Goal: Task Accomplishment & Management: Manage account settings

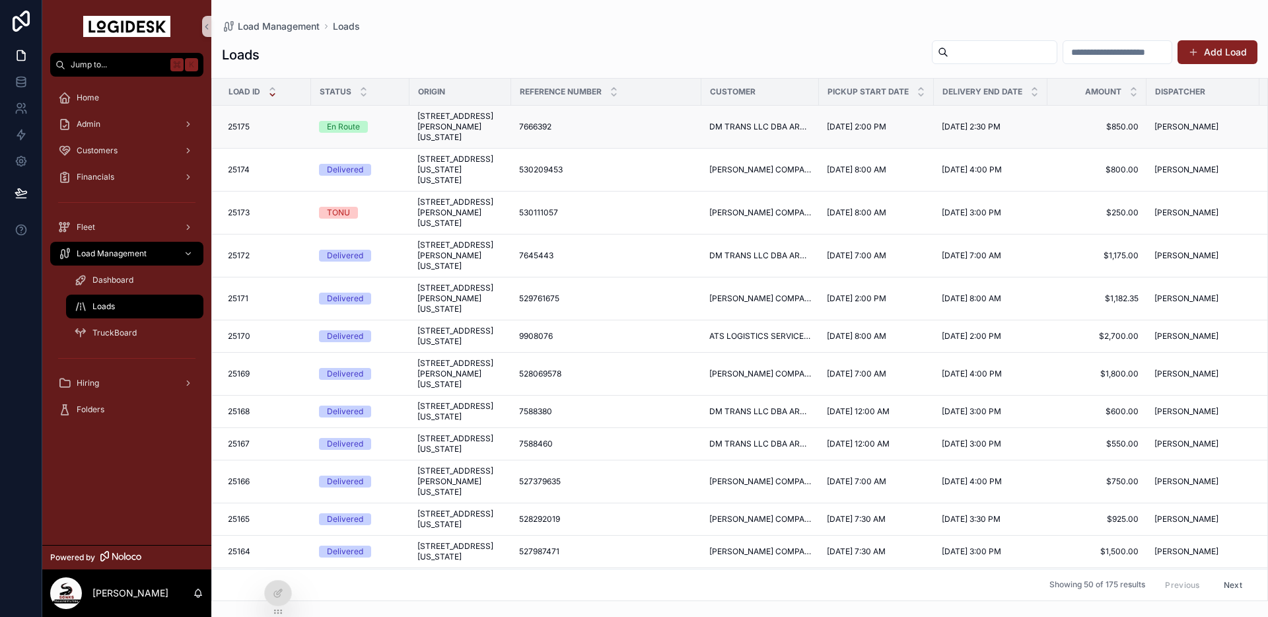
click at [425, 118] on span "155 Andrew Drive, Stockbridge, Georgia, 30281, United States" at bounding box center [460, 127] width 86 height 32
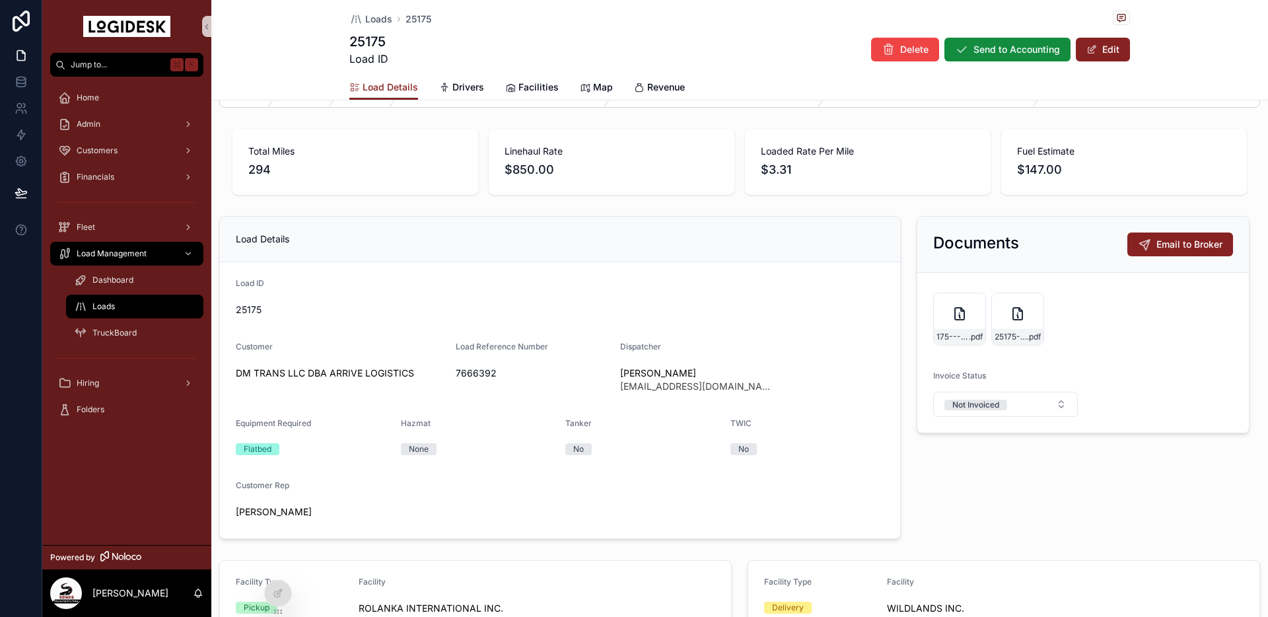
scroll to position [53, 0]
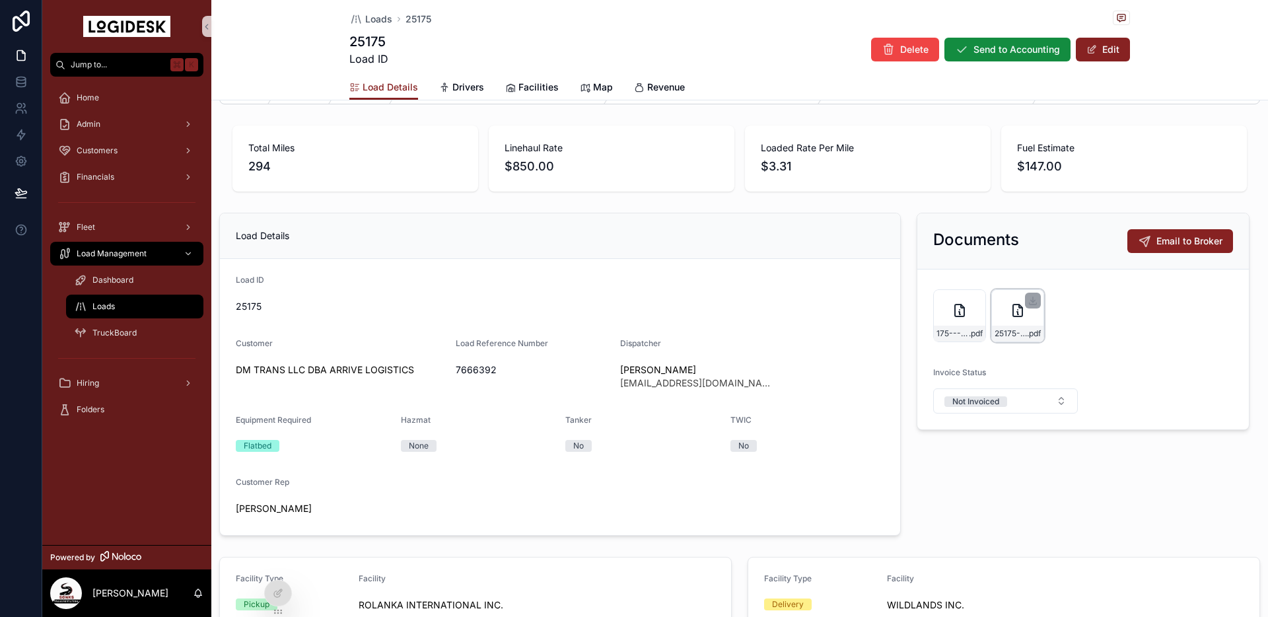
click at [1005, 322] on div "25175-SONKS-Carrier-Invoice---ARRIVE-Load-7666392 .pdf" at bounding box center [1017, 315] width 53 height 53
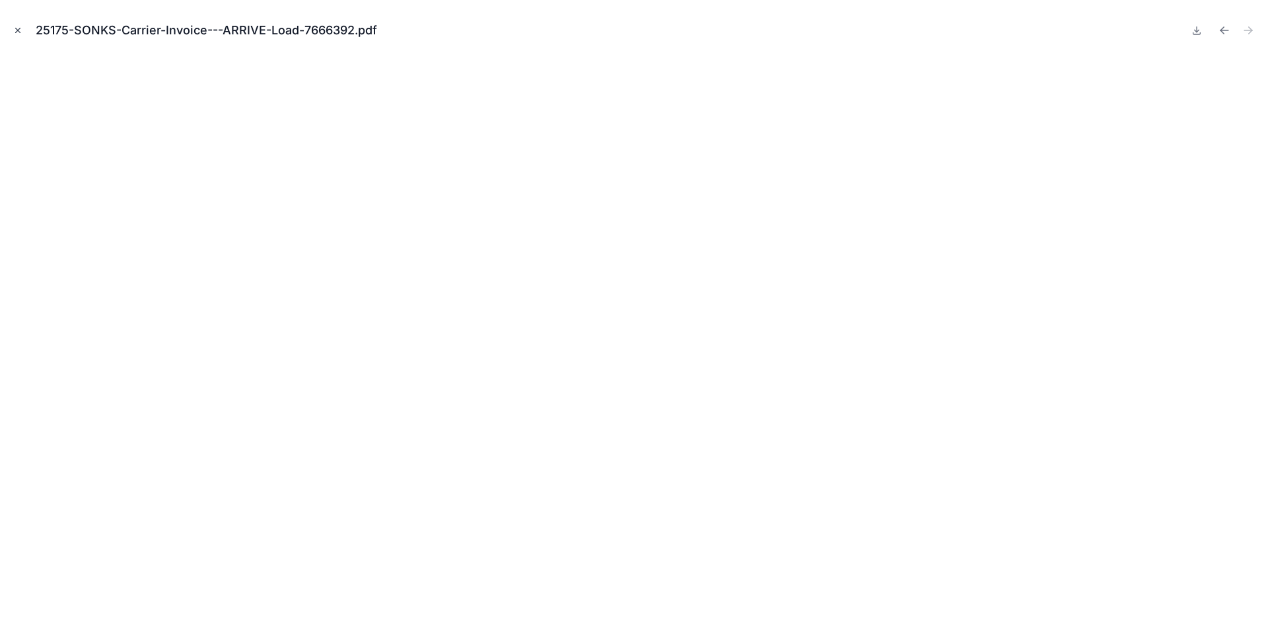
click at [21, 26] on icon "Close modal" at bounding box center [17, 30] width 9 height 9
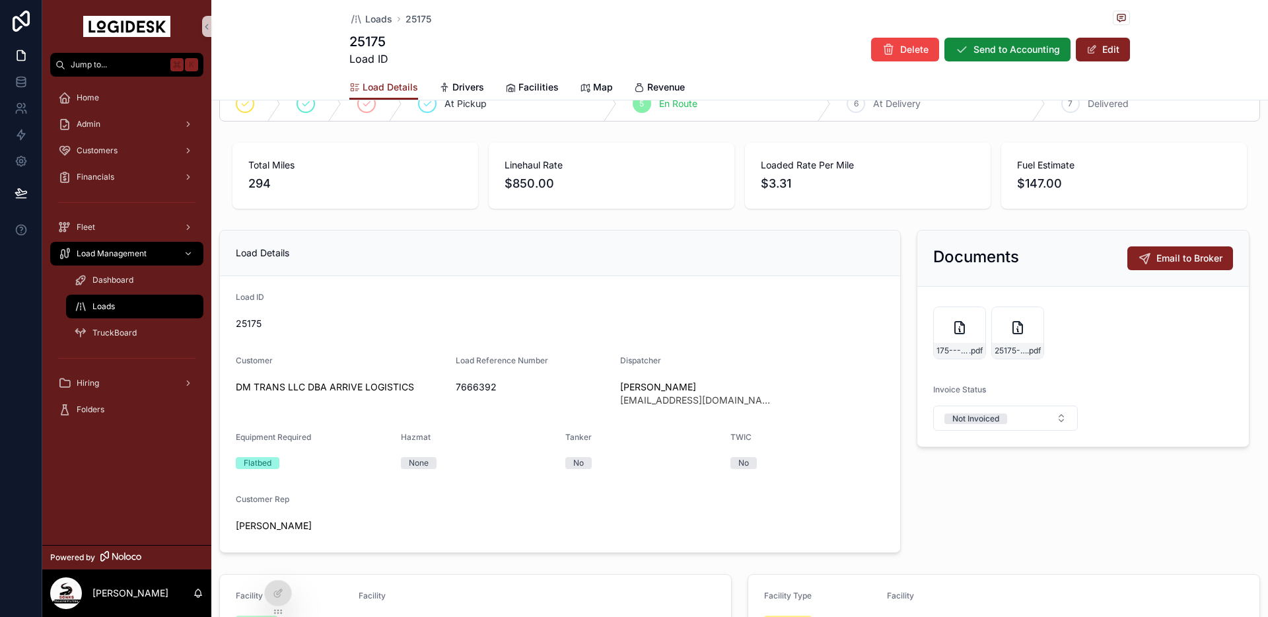
scroll to position [47, 0]
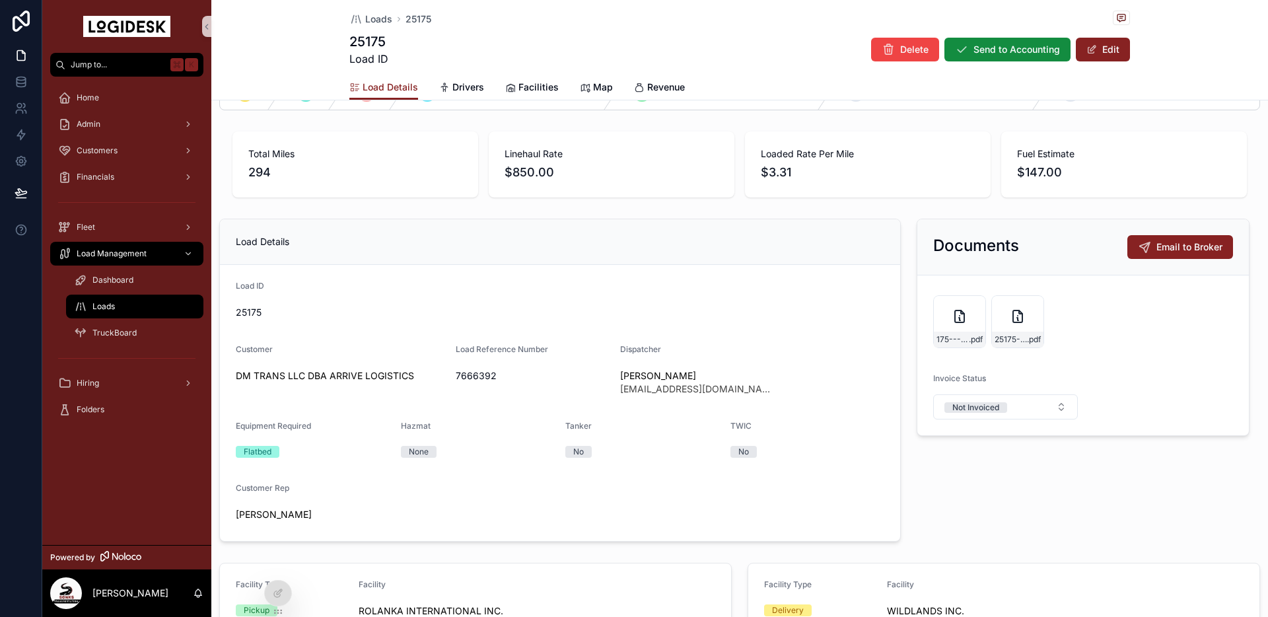
click at [113, 308] on span "Loads" at bounding box center [103, 306] width 22 height 11
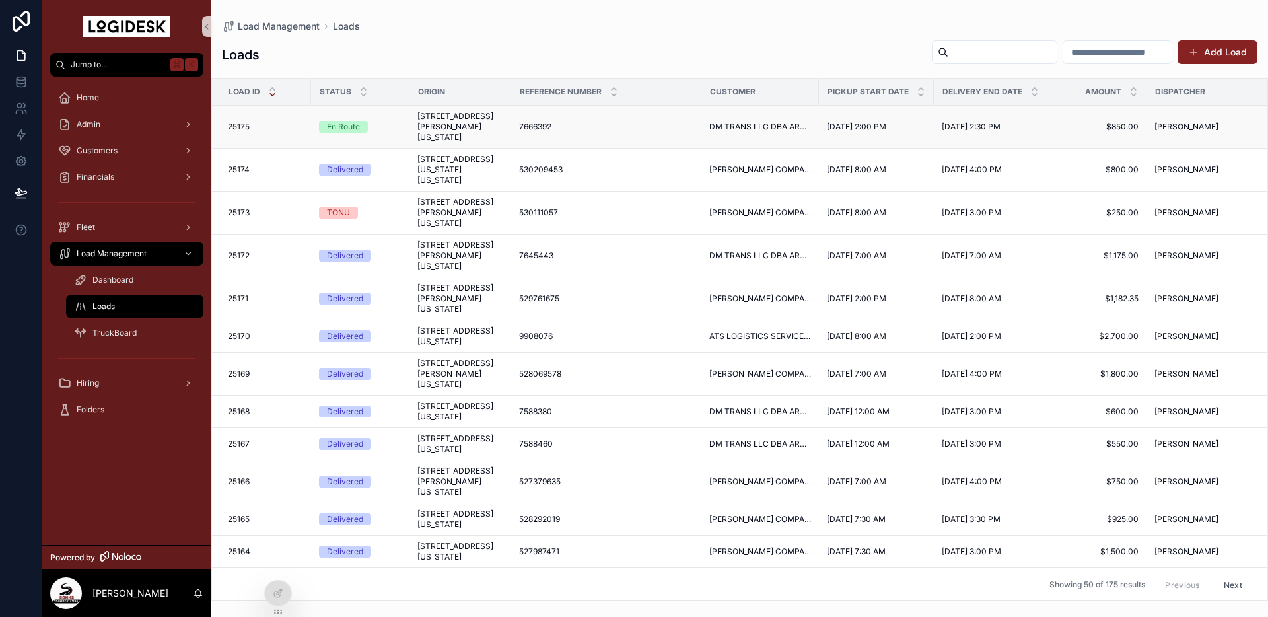
click at [459, 137] on span "155 Andrew Drive, Stockbridge, Georgia, 30281, United States" at bounding box center [460, 127] width 86 height 32
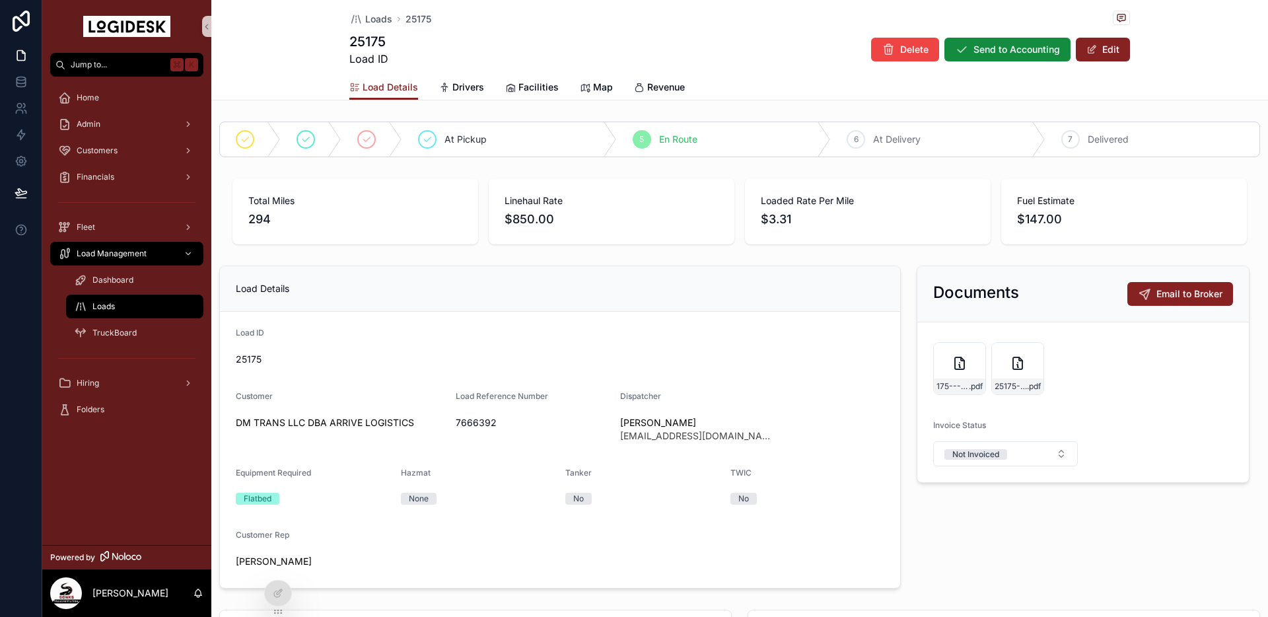
click at [955, 371] on div "175---10-1-to-10-2---ARRIVE---850.00 .pdf" at bounding box center [959, 368] width 53 height 53
